Goal: Task Accomplishment & Management: Complete application form

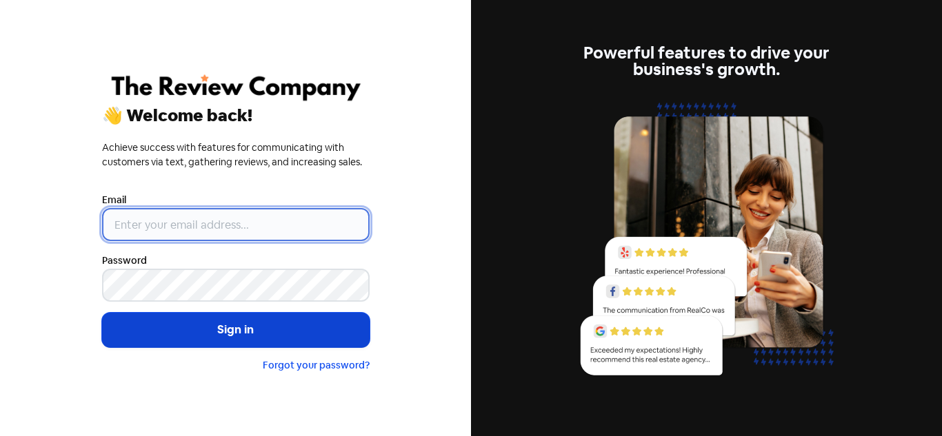
type input "[PERSON_NAME][EMAIL_ADDRESS][DOMAIN_NAME]"
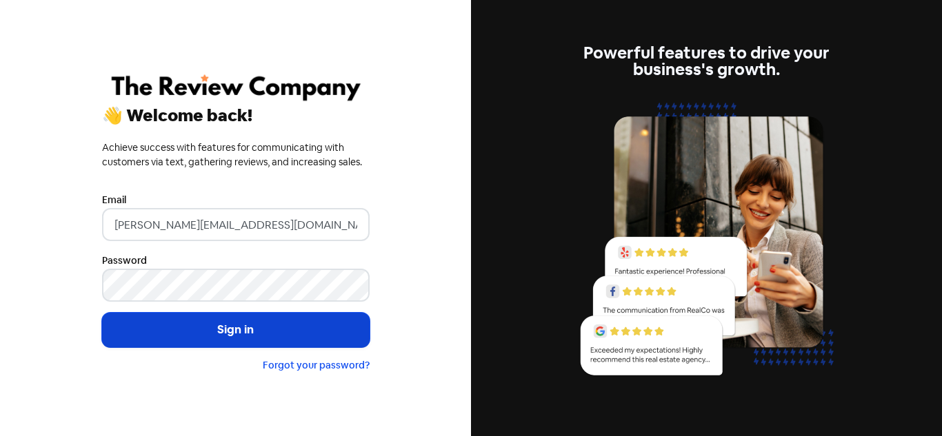
click at [194, 318] on button "Sign in" at bounding box center [236, 330] width 268 height 34
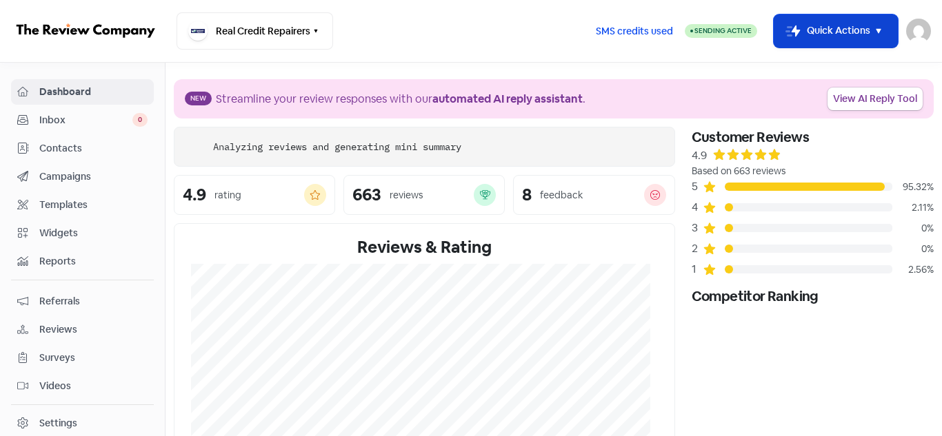
click at [869, 28] on button "Icon For Thunder-move Quick Actions" at bounding box center [836, 30] width 124 height 33
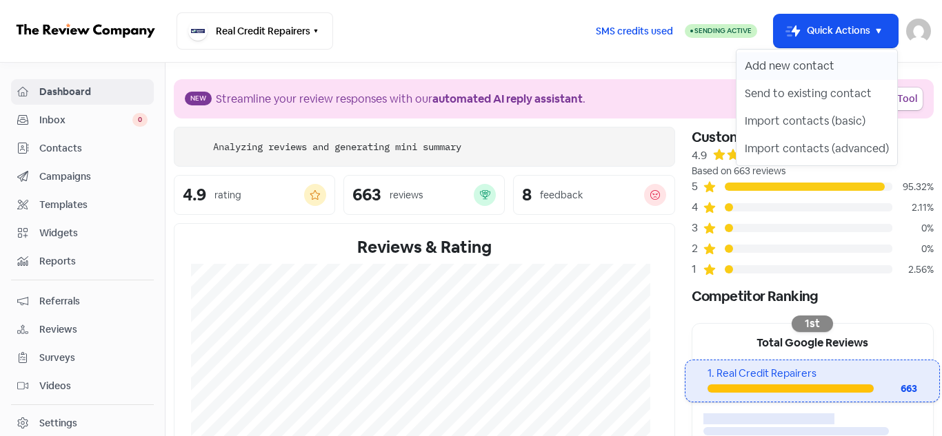
click at [825, 66] on button "Add new contact" at bounding box center [816, 66] width 161 height 28
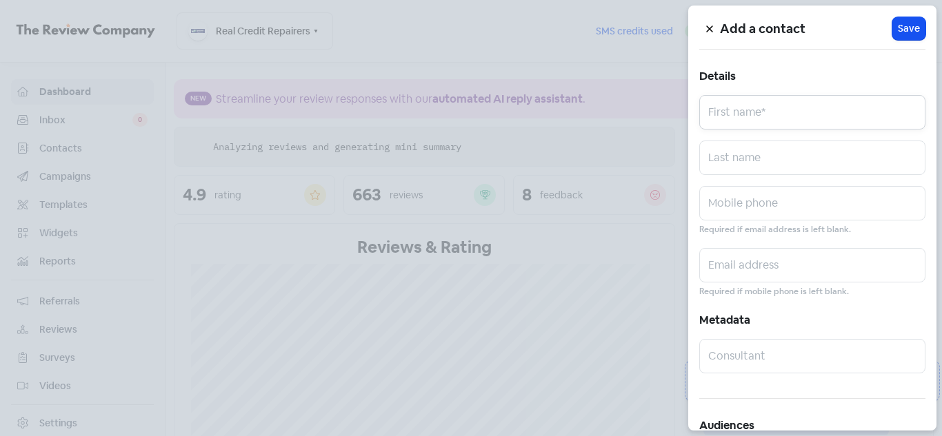
click at [767, 105] on input "text" at bounding box center [812, 112] width 226 height 34
paste input "[PERSON_NAME]"
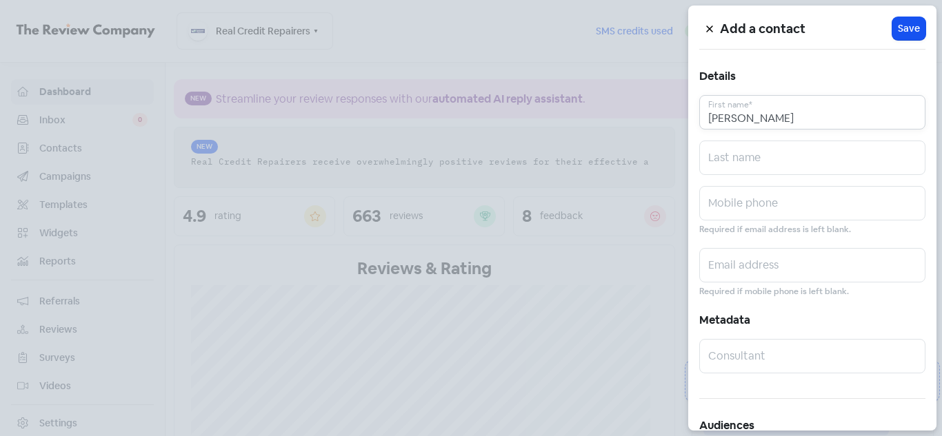
drag, startPoint x: 754, startPoint y: 118, endPoint x: 805, endPoint y: 116, distance: 51.8
click at [805, 116] on input "[PERSON_NAME]" at bounding box center [812, 112] width 226 height 34
type input "[PERSON_NAME]"
click at [748, 161] on input "text" at bounding box center [812, 158] width 226 height 34
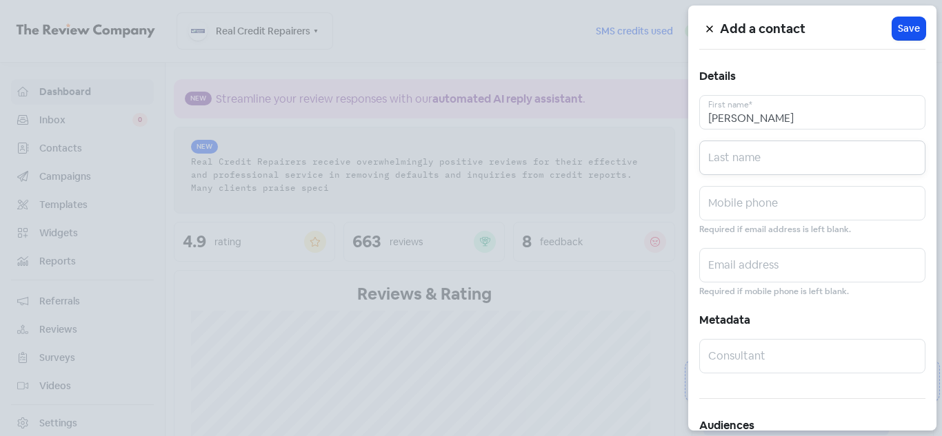
paste input "[PERSON_NAME]"
type input "[PERSON_NAME]"
click at [783, 124] on input "[PERSON_NAME]" at bounding box center [812, 112] width 226 height 34
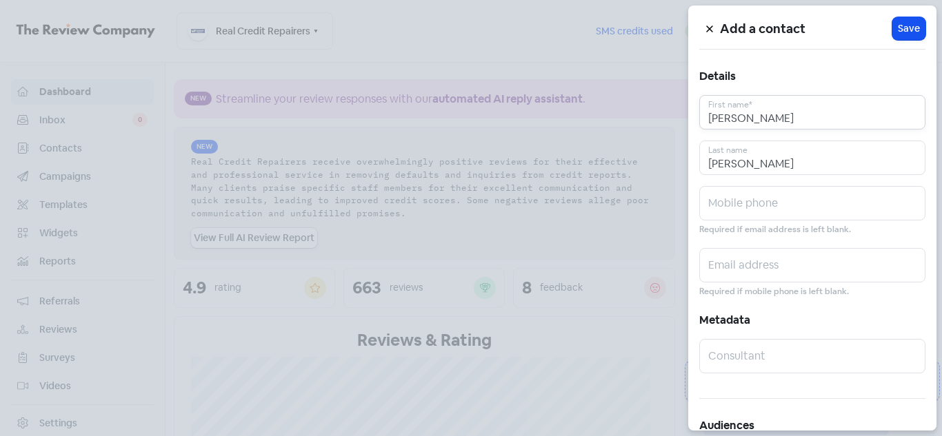
type input "[PERSON_NAME]"
click at [715, 208] on input "text" at bounding box center [812, 203] width 226 height 34
paste input "0423458841"
type input "0423458841"
click at [735, 273] on input "text" at bounding box center [812, 265] width 226 height 34
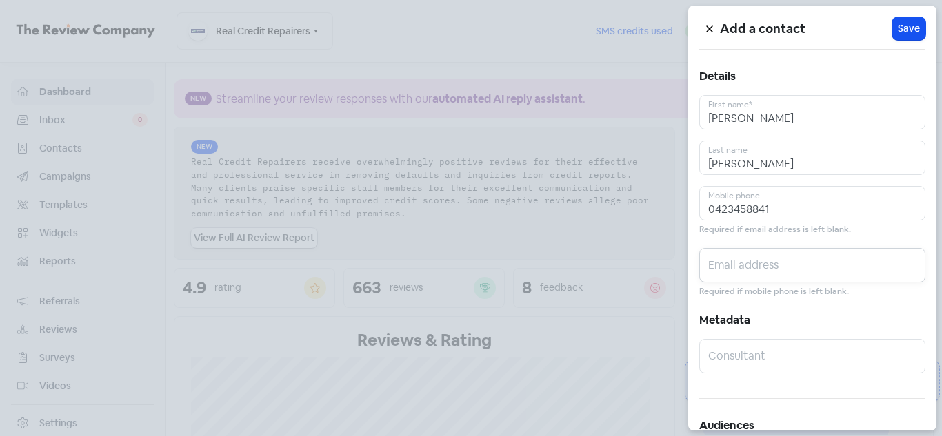
paste input "[EMAIL_ADDRESS][DOMAIN_NAME]"
type input "[EMAIL_ADDRESS][DOMAIN_NAME]"
click at [904, 31] on span "Save" at bounding box center [909, 28] width 22 height 14
